Goal: Task Accomplishment & Management: Manage account settings

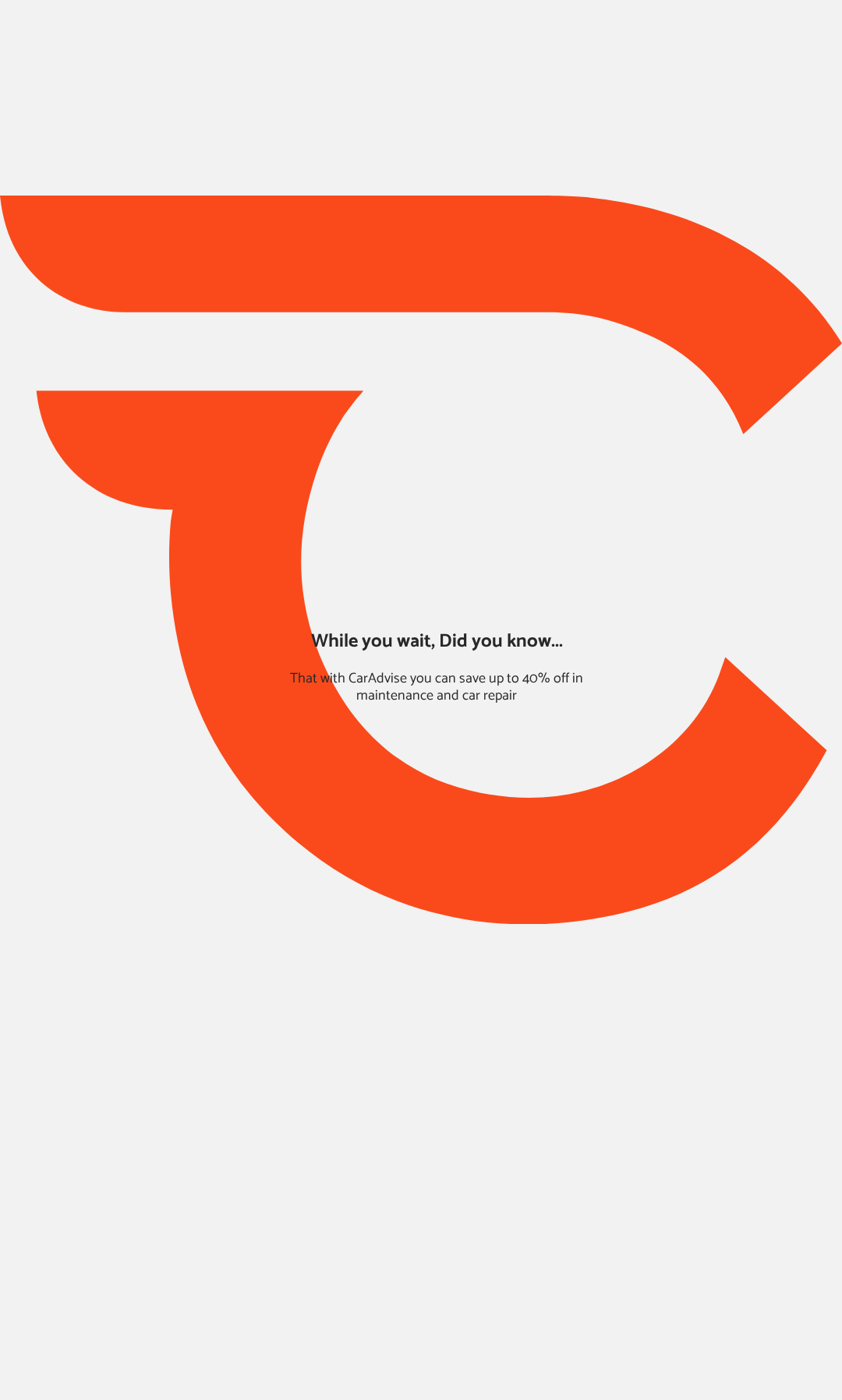
type input "*****"
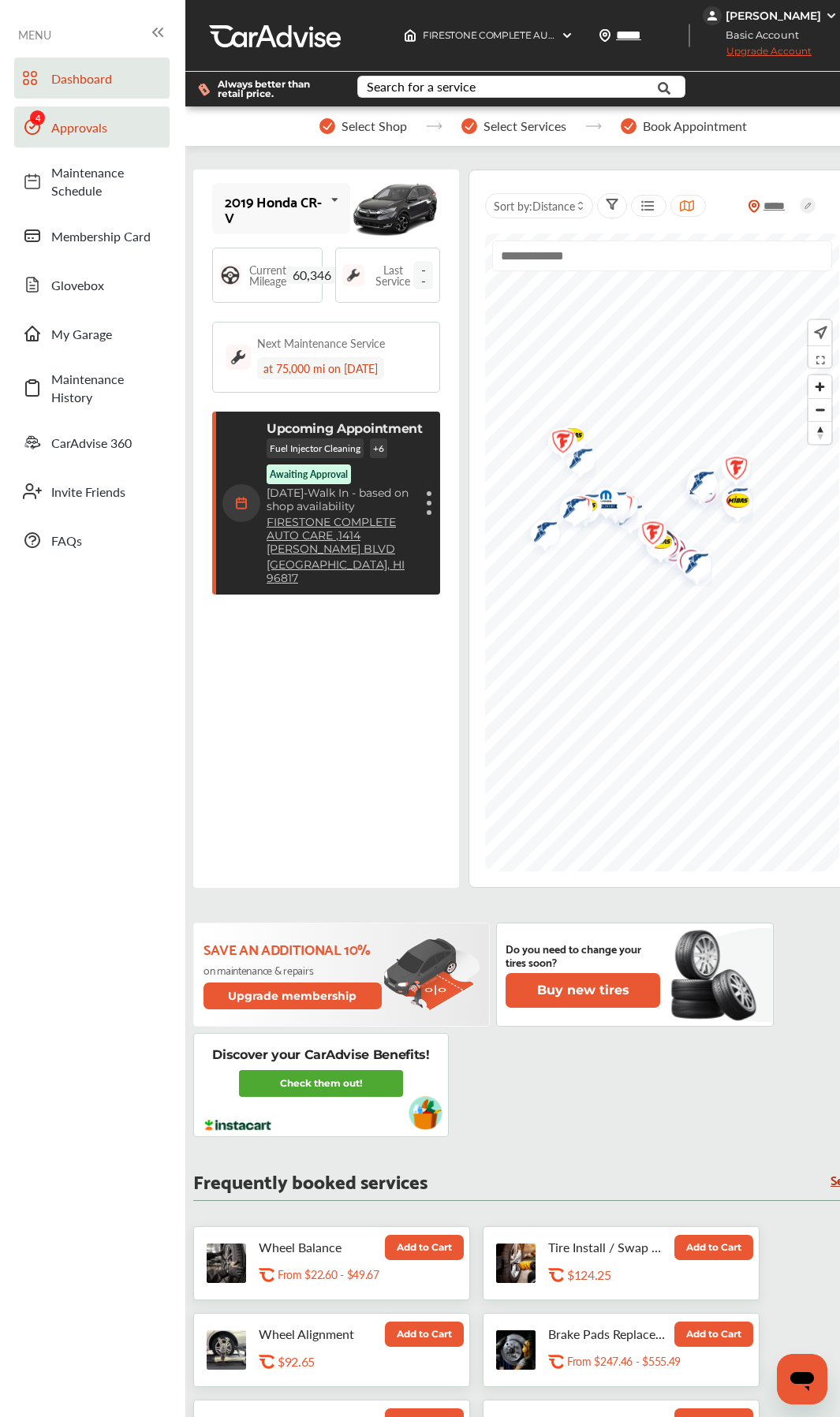
click at [92, 137] on link "Approvals" at bounding box center [92, 127] width 155 height 41
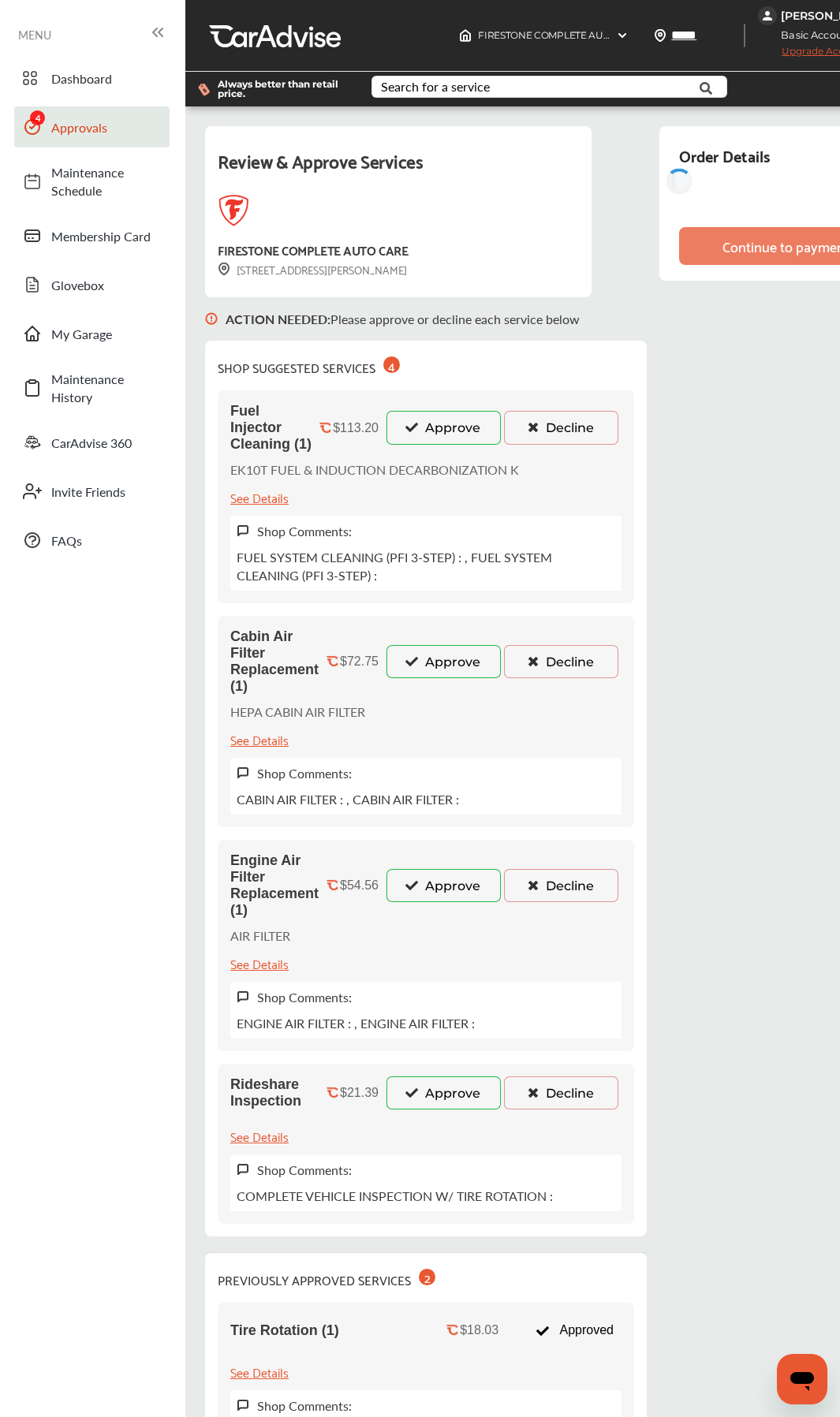
click at [450, 435] on button "Approve" at bounding box center [444, 427] width 115 height 33
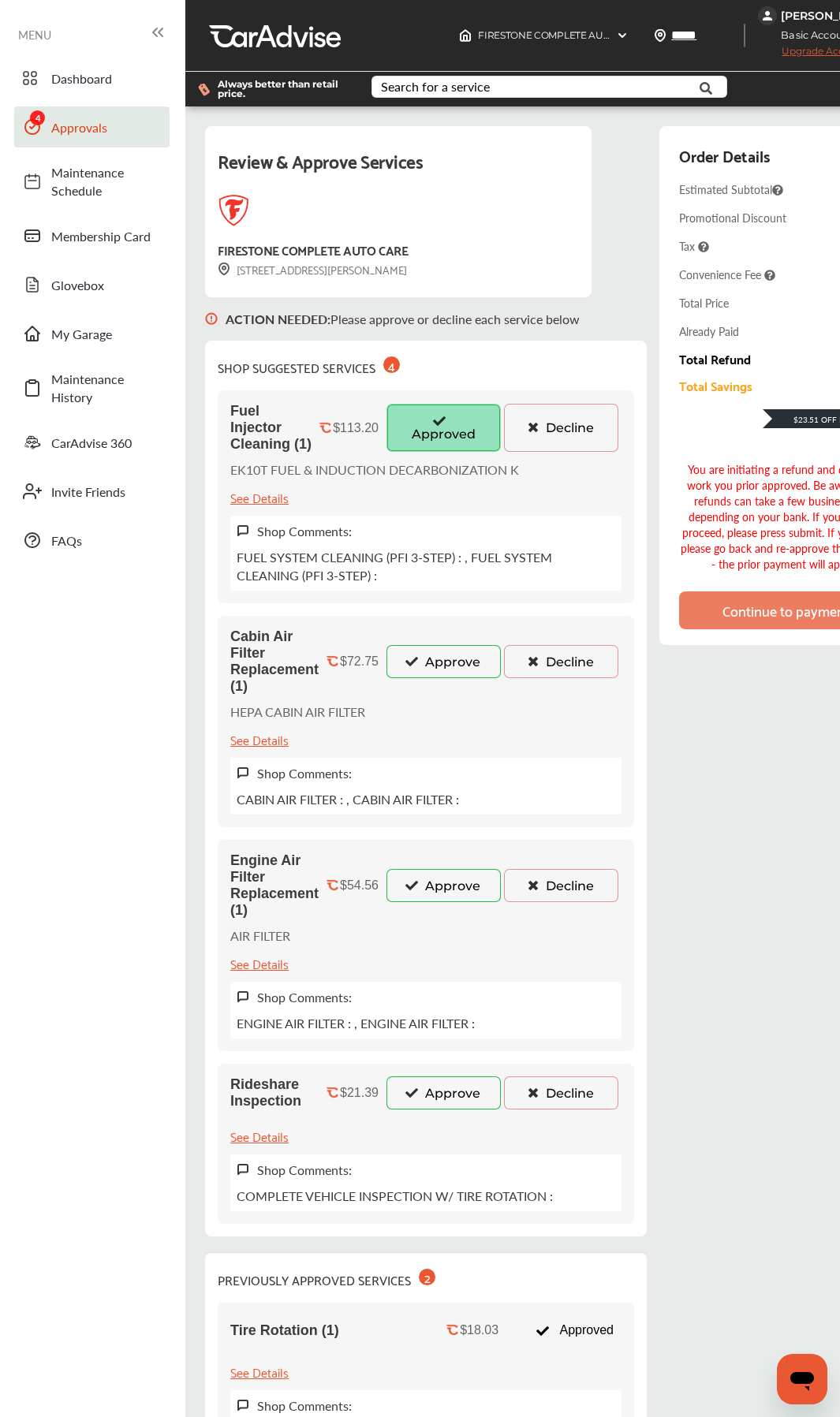
click at [432, 662] on button "Approve" at bounding box center [444, 661] width 115 height 33
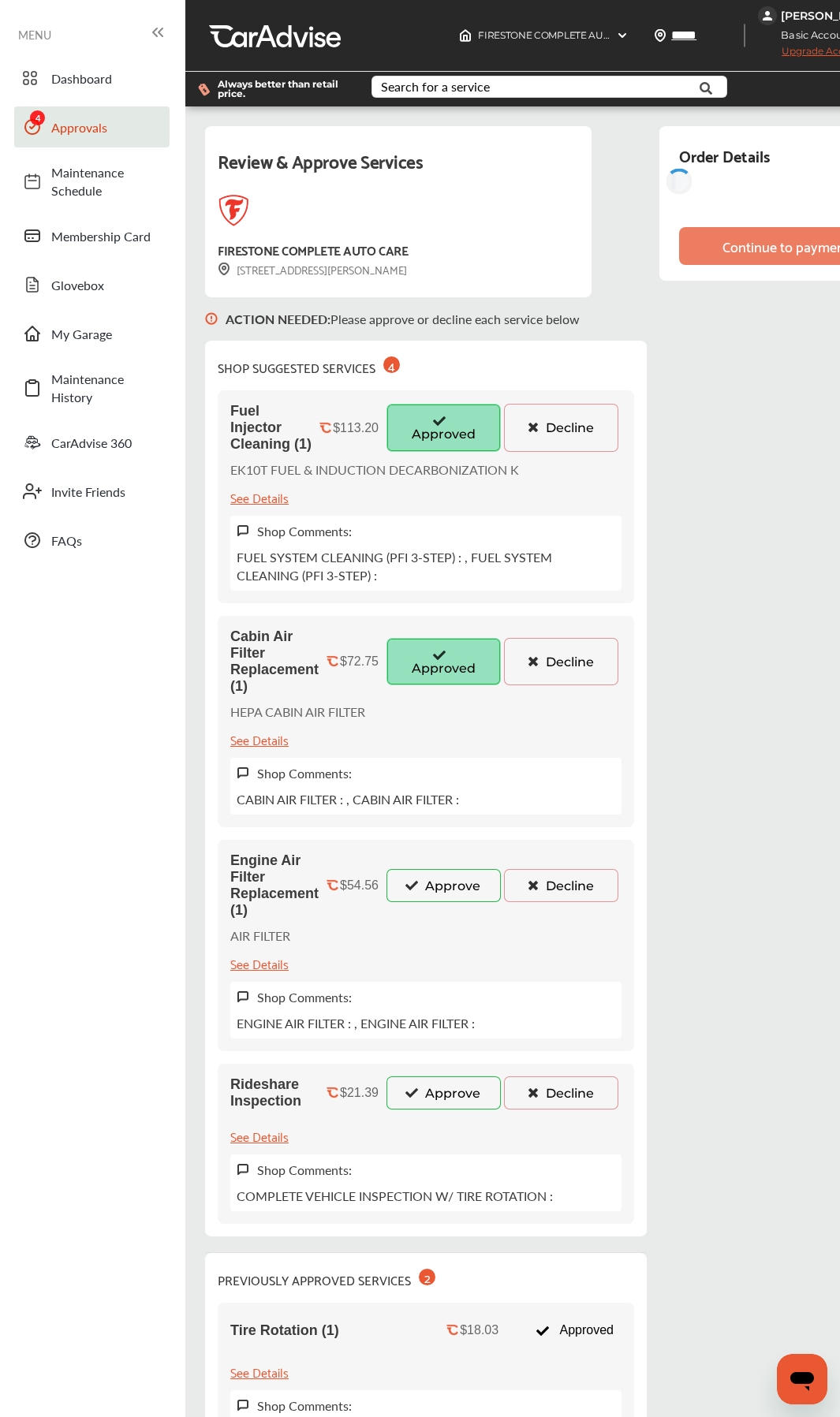
click at [429, 668] on button "Approve" at bounding box center [444, 885] width 115 height 33
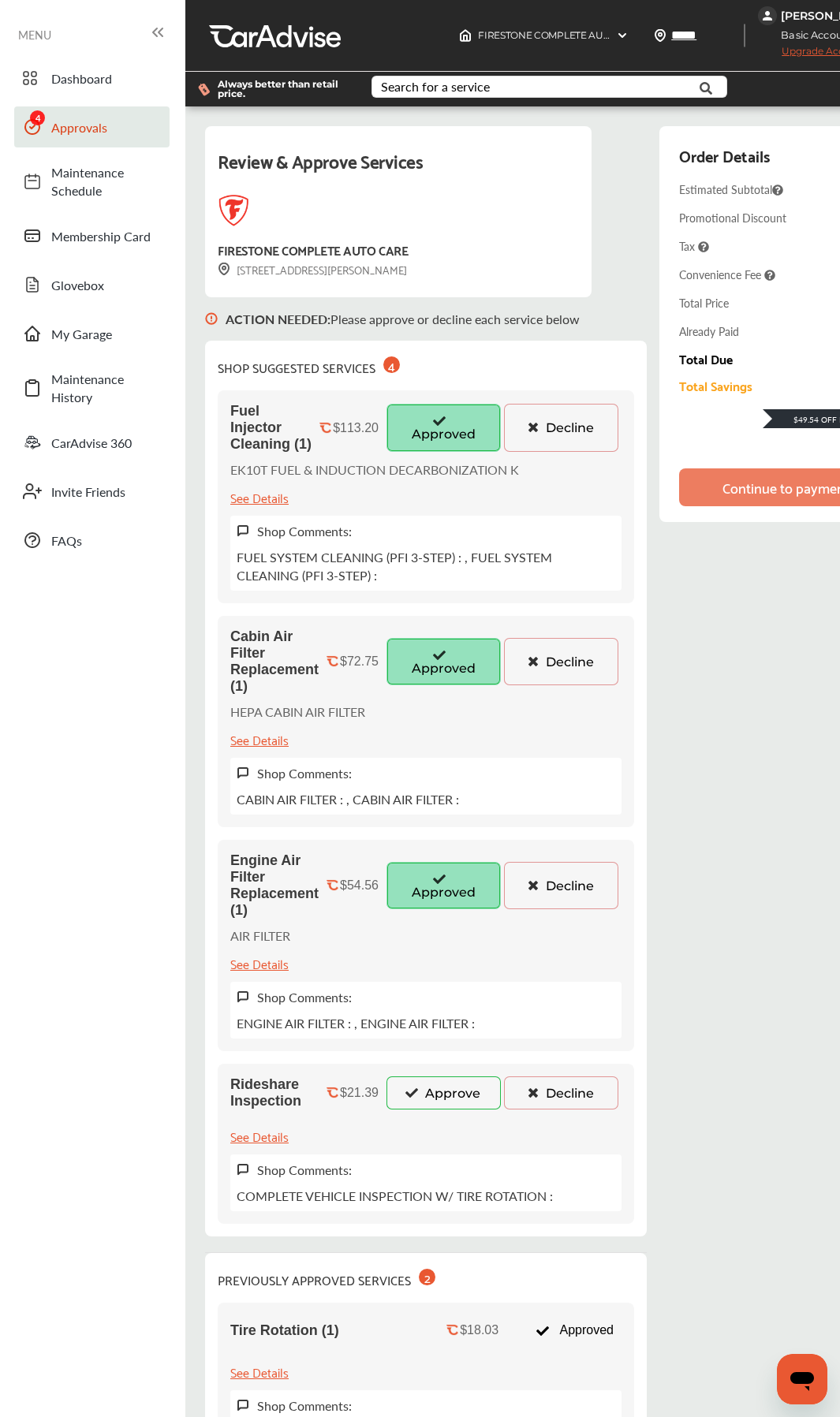
click at [444, 668] on button "Approve" at bounding box center [444, 1092] width 115 height 33
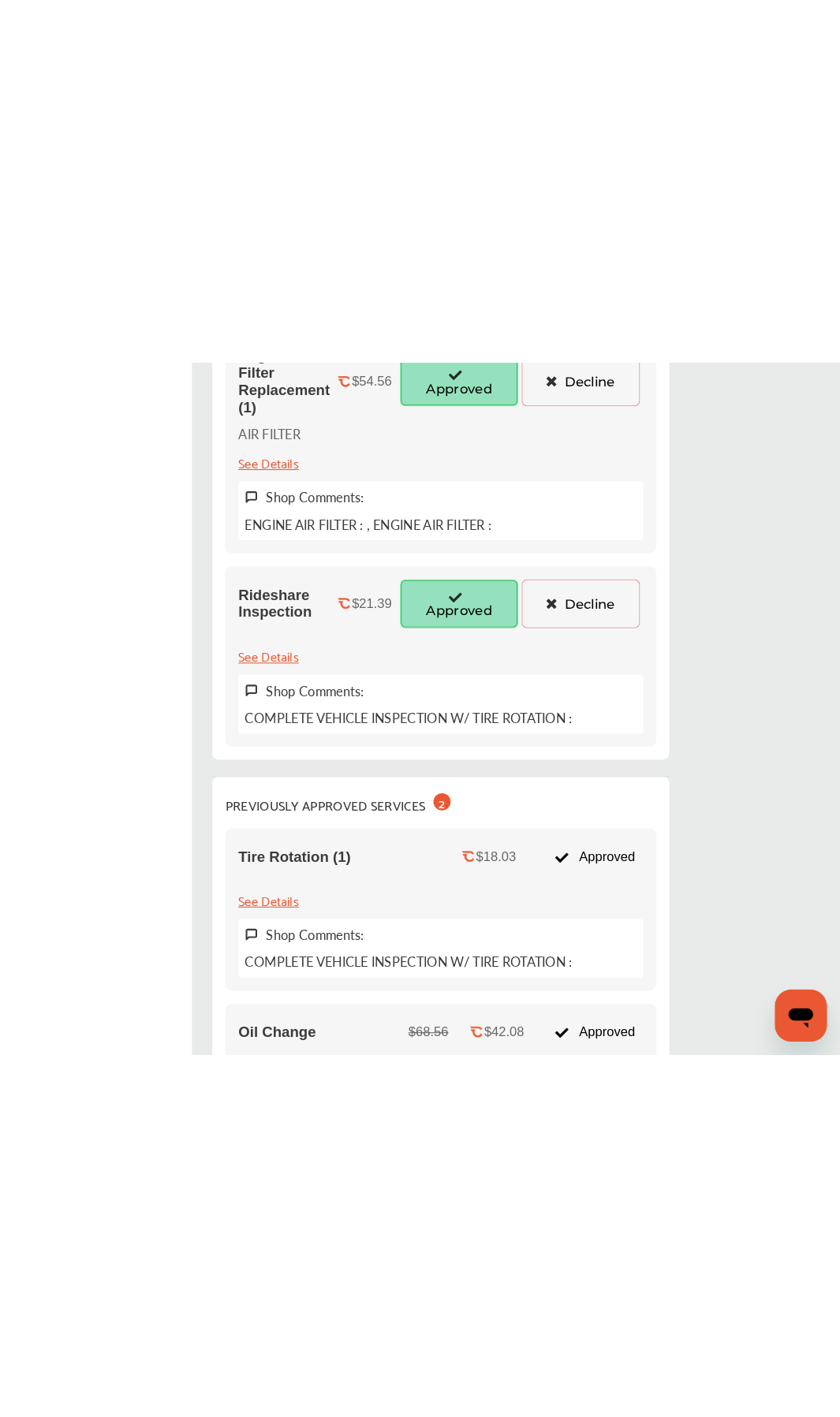
scroll to position [523, 0]
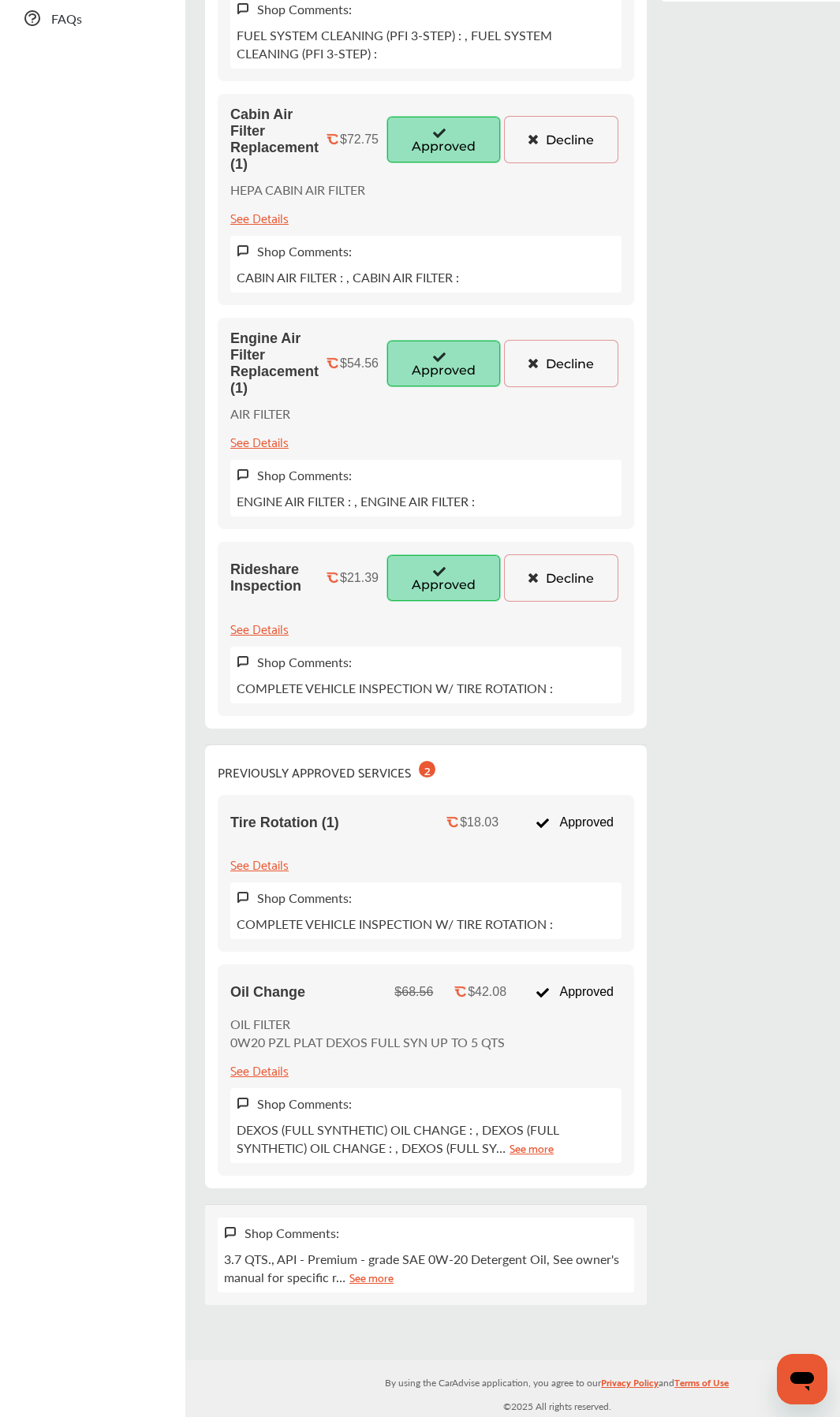
click at [103, 668] on ul "Dashboard Approvals Maintenance Schedule Membership Card Glovebox My Garage Mai…" at bounding box center [92, 434] width 170 height 1812
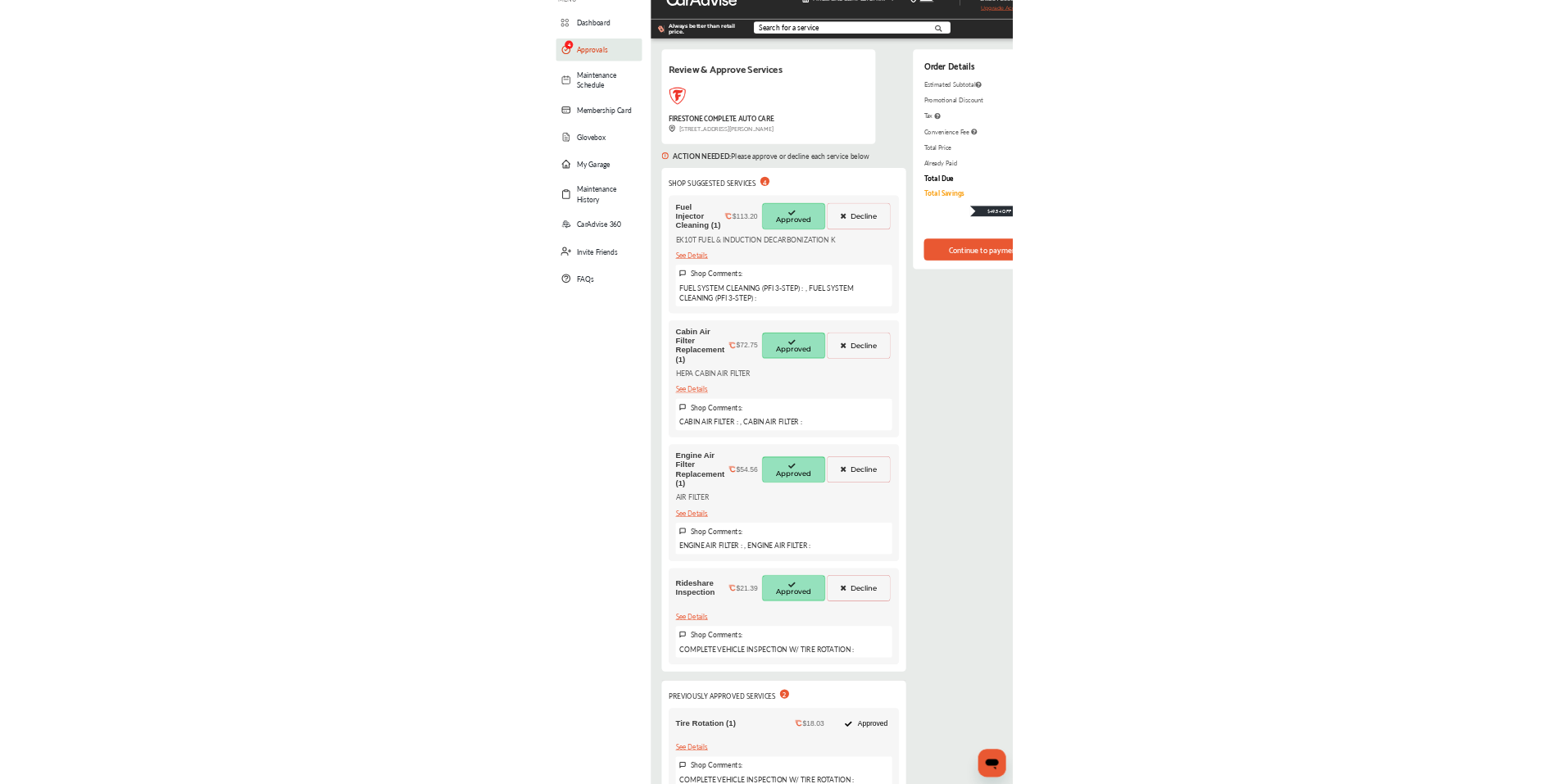
scroll to position [0, 0]
